Goal: Transaction & Acquisition: Purchase product/service

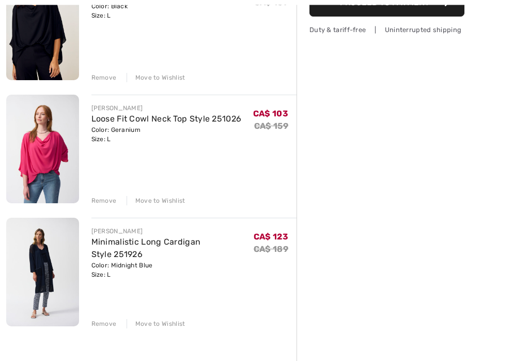
scroll to position [288, 0]
click at [104, 201] on div "Remove" at bounding box center [103, 200] width 25 height 9
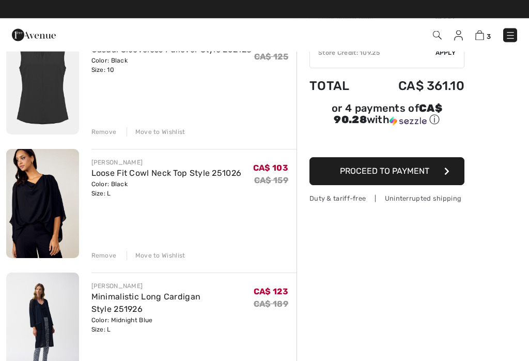
scroll to position [110, 0]
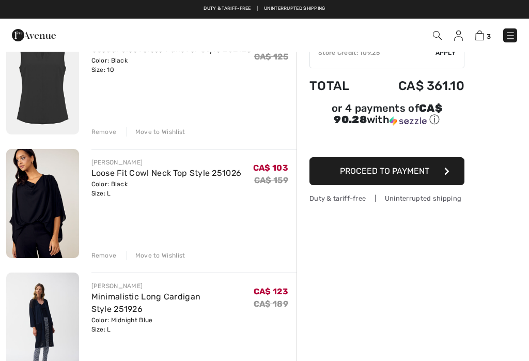
click at [113, 172] on link "Loose Fit Cowl Neck Top Style 251026" at bounding box center [166, 173] width 150 height 10
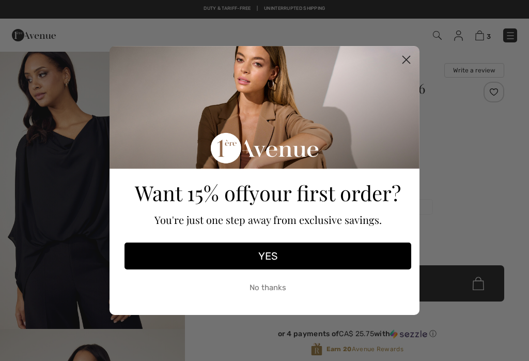
checkbox input "true"
click at [264, 260] on button "YES" at bounding box center [267, 255] width 287 height 27
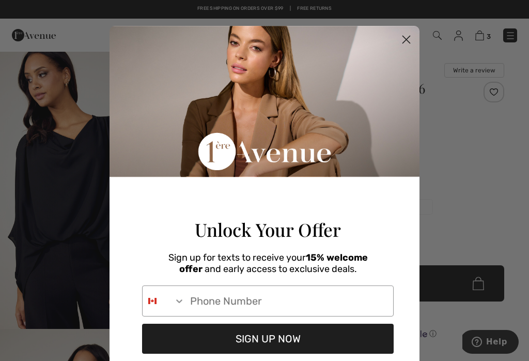
click at [411, 40] on circle "Close dialog" at bounding box center [406, 39] width 17 height 17
